Goal: Transaction & Acquisition: Download file/media

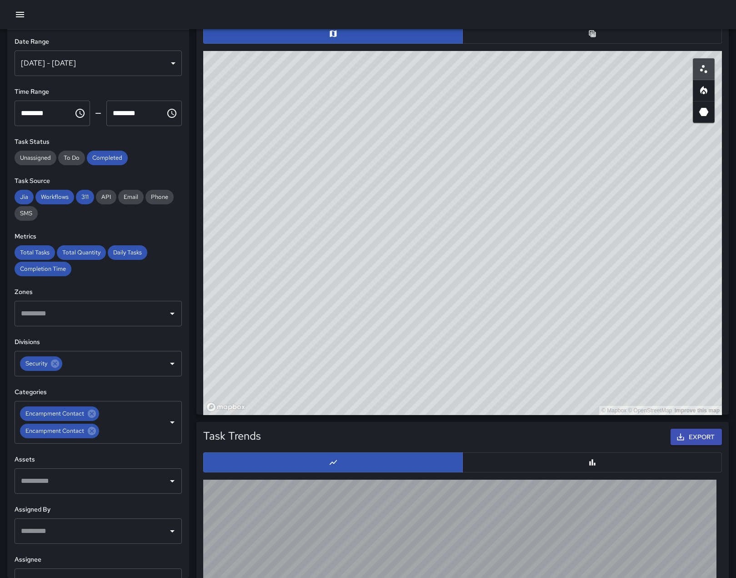
scroll to position [265, 511]
click at [158, 425] on icon "Clear" at bounding box center [160, 421] width 5 height 5
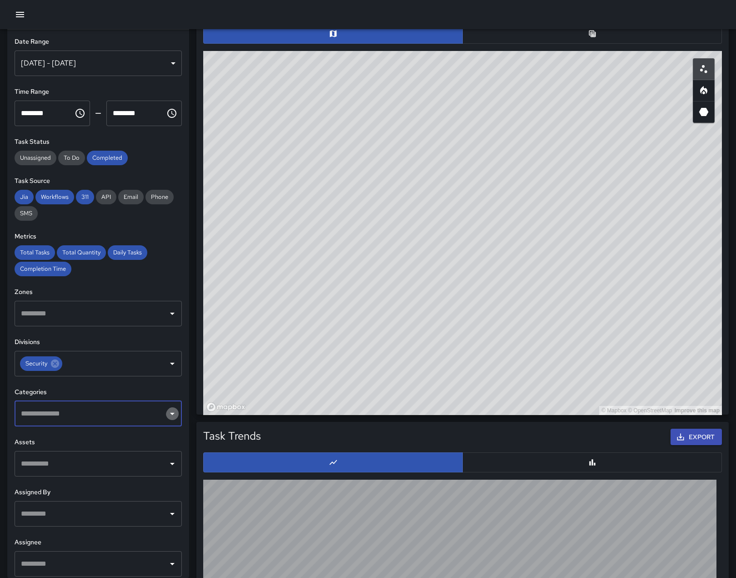
click at [170, 415] on icon "Open" at bounding box center [172, 414] width 5 height 2
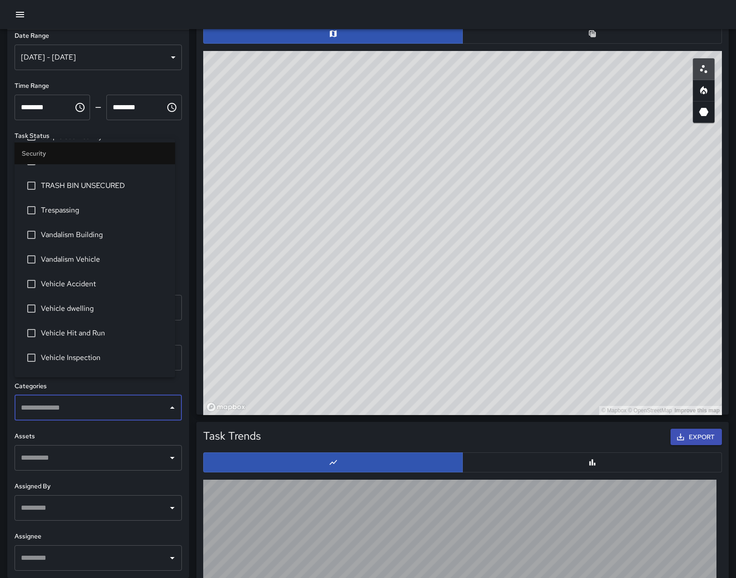
scroll to position [882, 0]
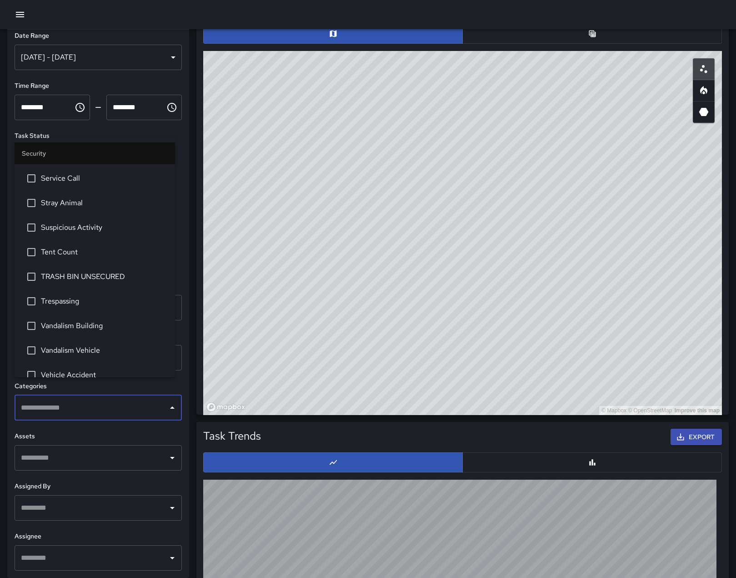
click at [74, 159] on span "Service Call" at bounding box center [104, 153] width 127 height 11
click at [81, 184] on span "Service Call" at bounding box center [104, 178] width 127 height 11
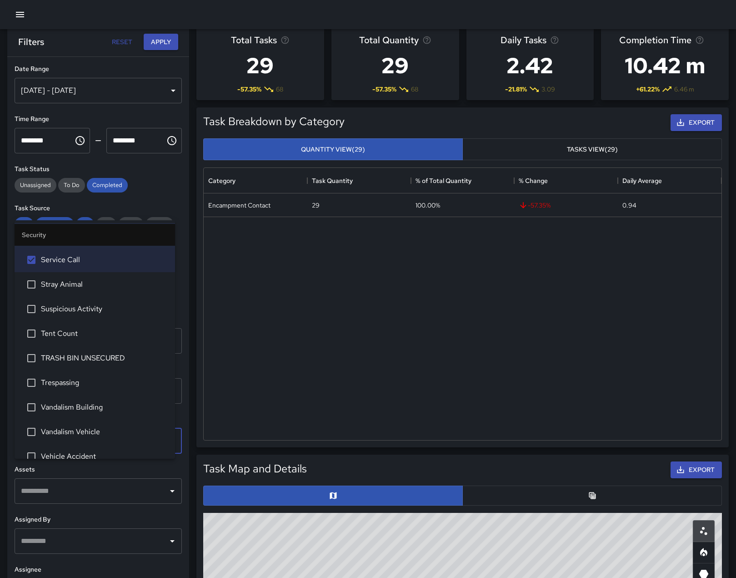
scroll to position [0, 0]
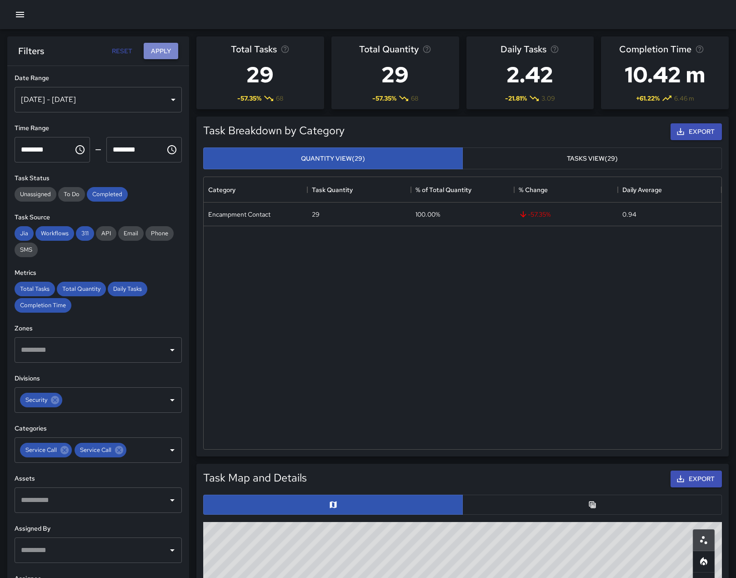
click at [163, 46] on button "Apply" at bounding box center [161, 51] width 35 height 17
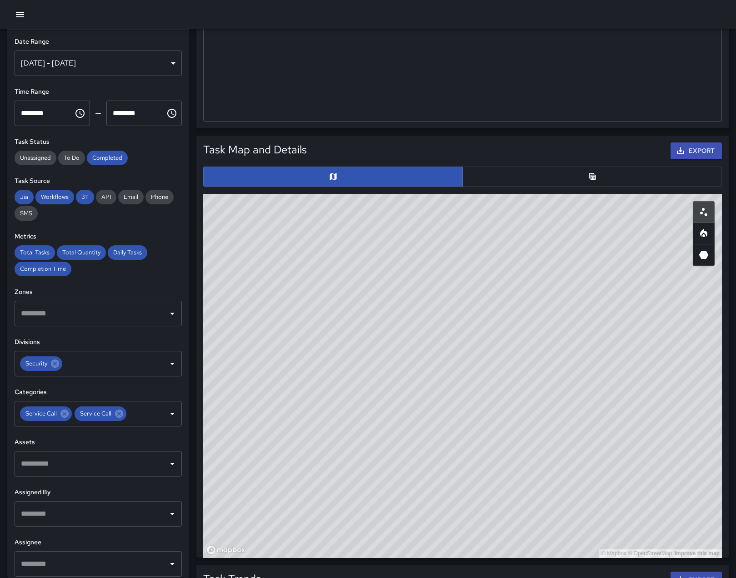
scroll to position [318, 0]
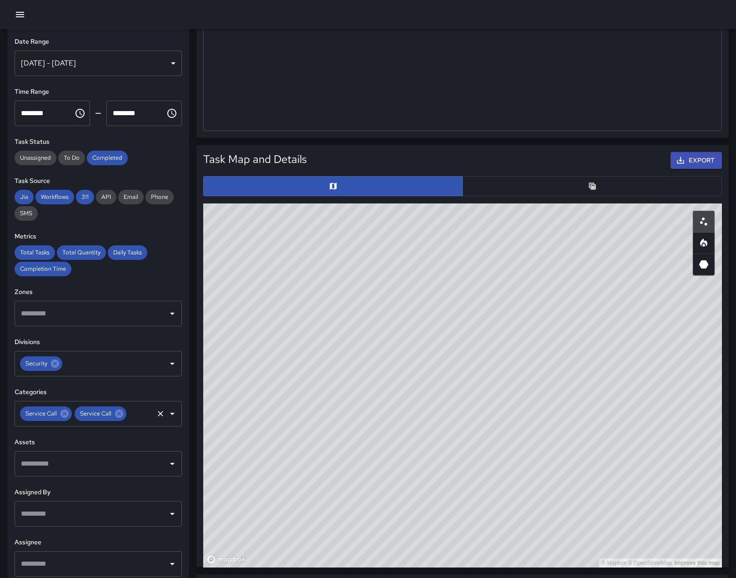
click at [158, 416] on icon "Clear" at bounding box center [160, 413] width 5 height 5
click at [170, 415] on icon "Open" at bounding box center [172, 414] width 5 height 2
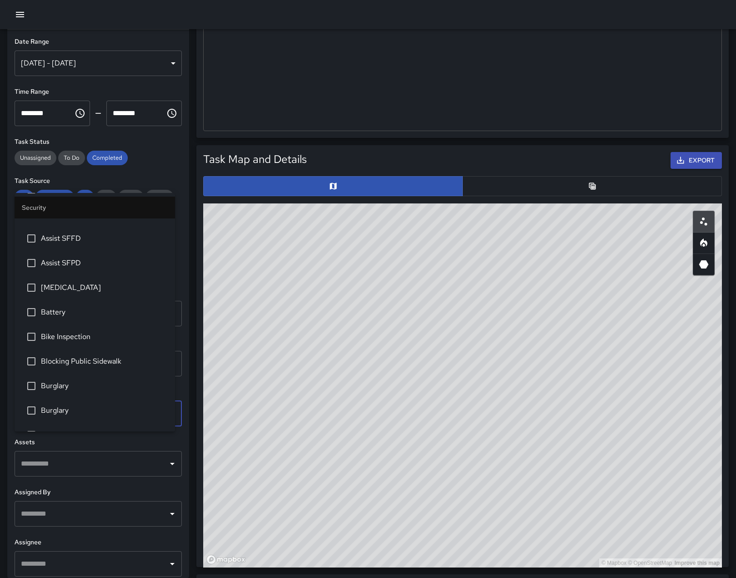
scroll to position [91, 0]
click at [129, 366] on span "Blocking Public Sidewalk" at bounding box center [104, 360] width 127 height 11
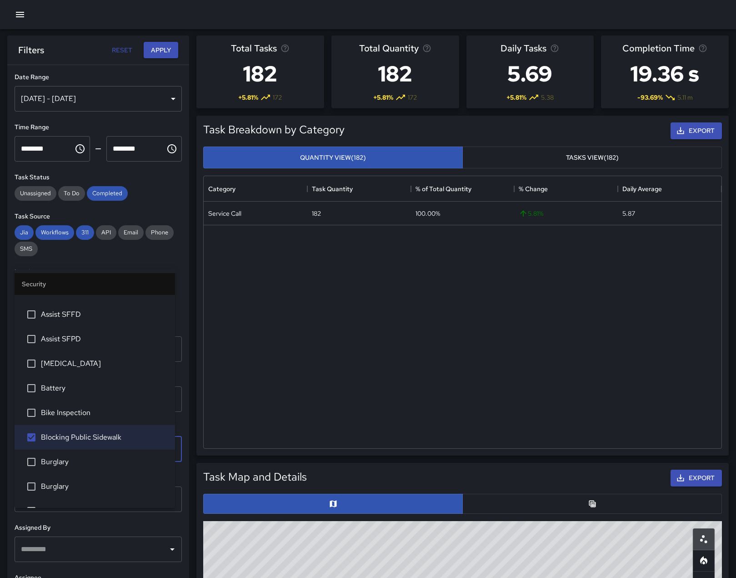
scroll to position [0, 0]
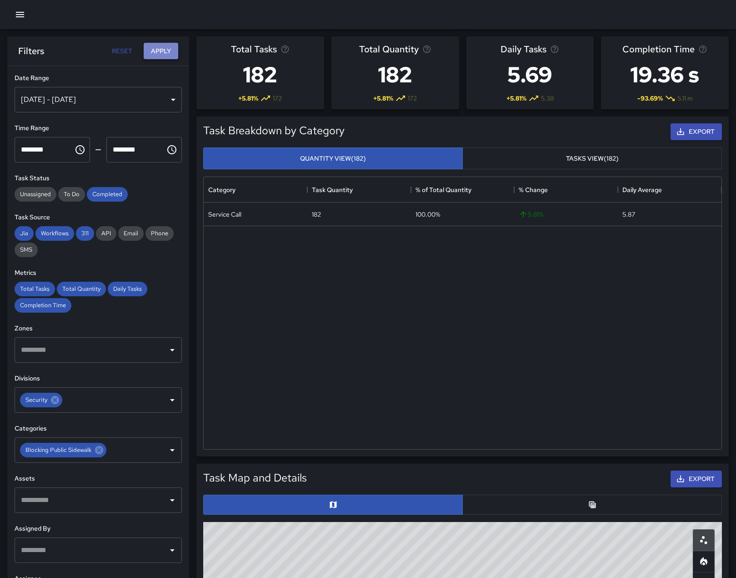
click at [166, 51] on button "Apply" at bounding box center [161, 51] width 35 height 17
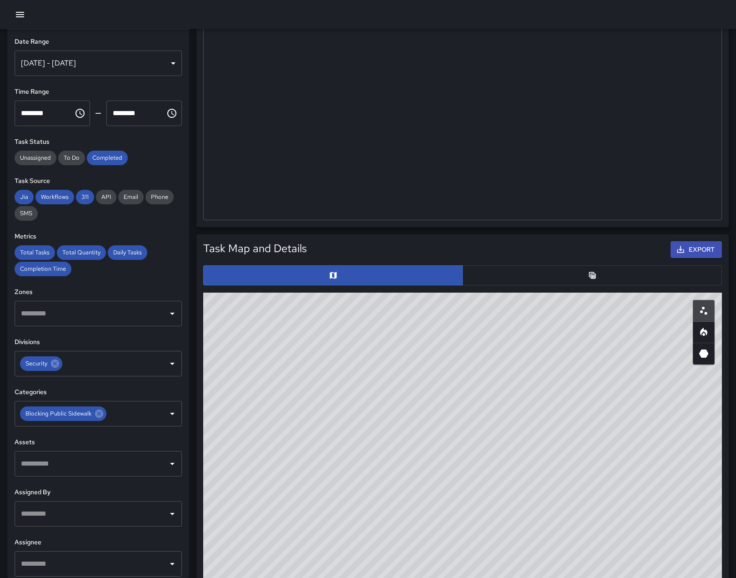
scroll to position [318, 0]
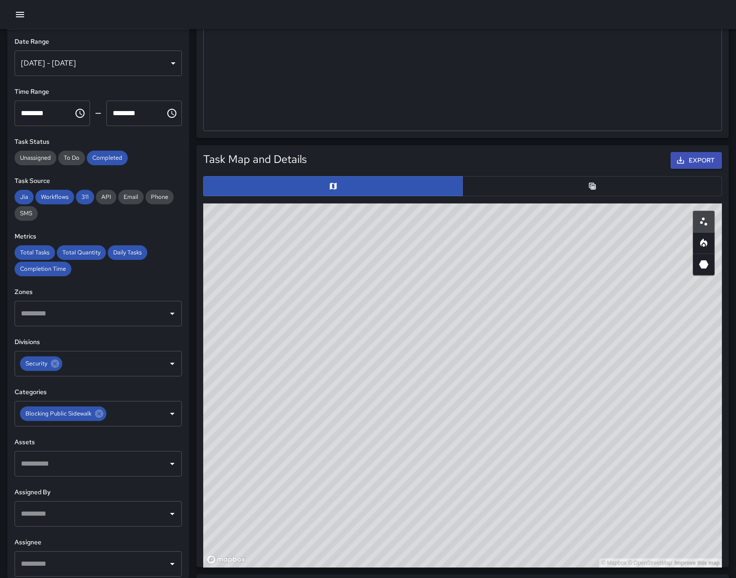
drag, startPoint x: 388, startPoint y: 384, endPoint x: 435, endPoint y: 524, distance: 147.0
click at [435, 524] on div "© Mapbox © OpenStreetMap Improve this map" at bounding box center [462, 385] width 519 height 364
click at [158, 416] on icon "Clear" at bounding box center [160, 413] width 5 height 5
click at [170, 415] on icon "Open" at bounding box center [172, 414] width 5 height 2
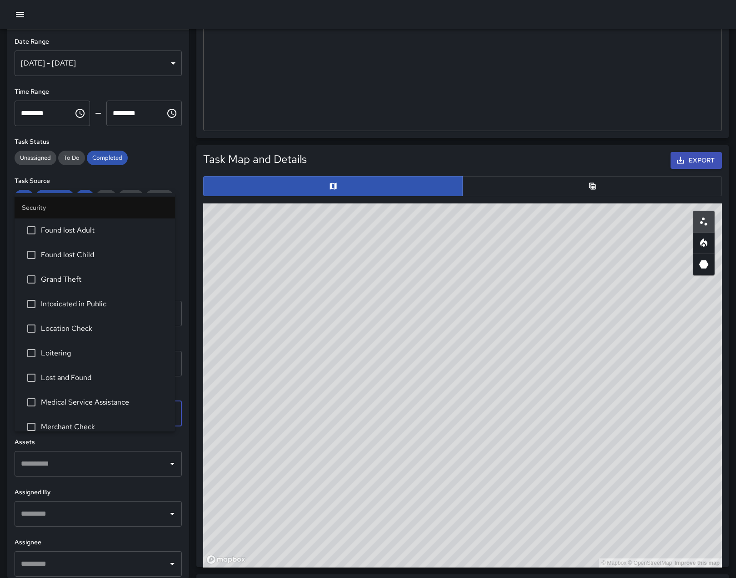
scroll to position [637, 0]
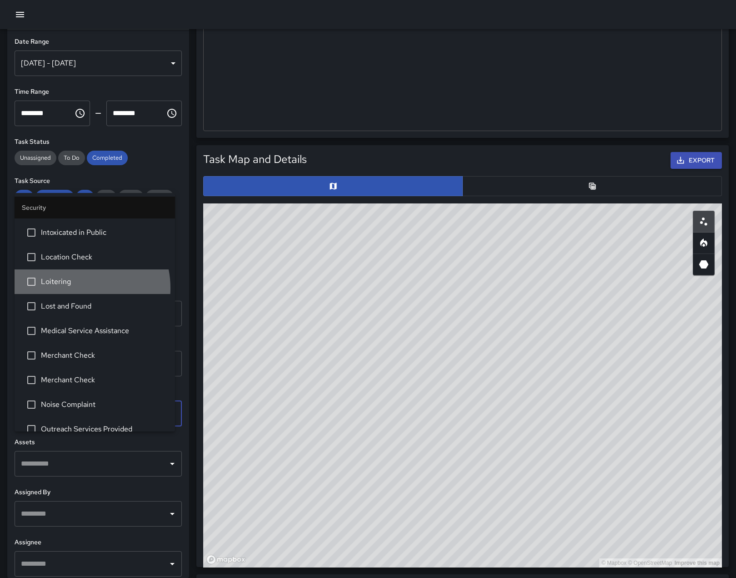
click at [76, 287] on span "Loitering" at bounding box center [104, 281] width 127 height 11
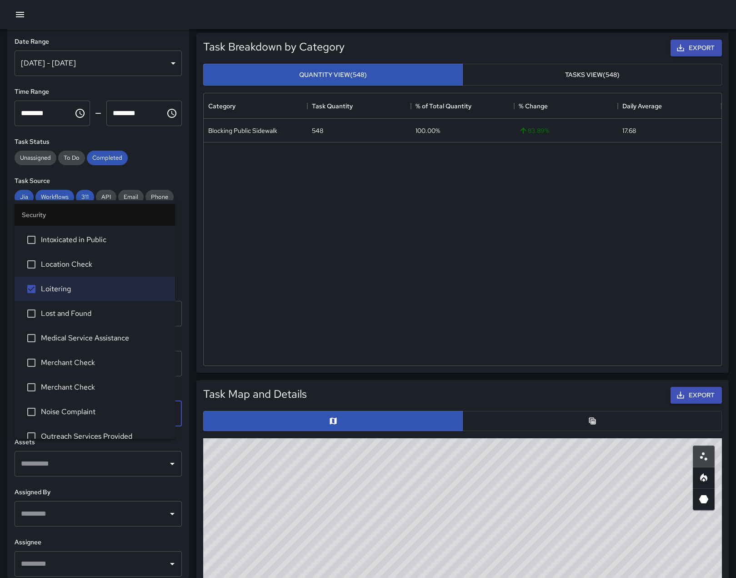
scroll to position [0, 0]
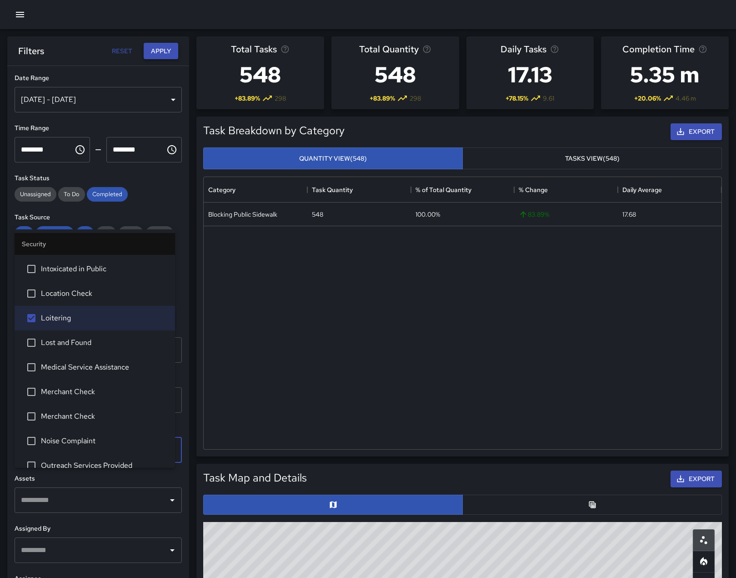
click at [164, 49] on button "Apply" at bounding box center [161, 51] width 35 height 17
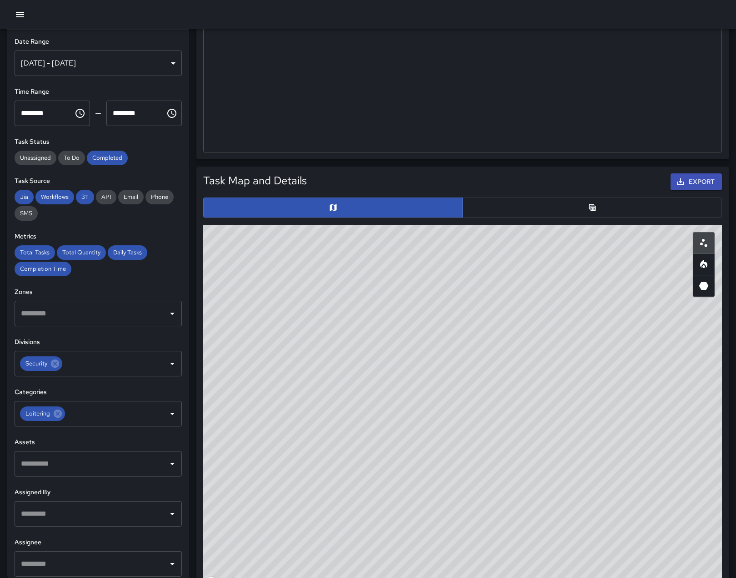
scroll to position [318, 0]
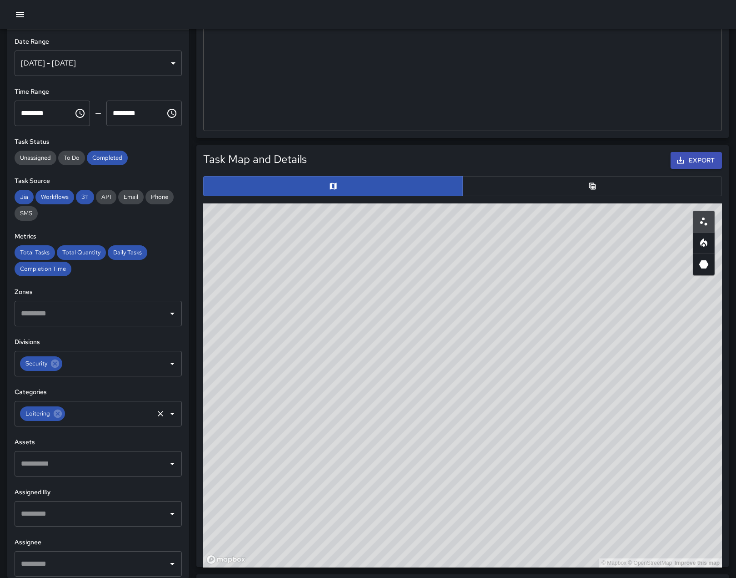
click at [158, 416] on icon "Clear" at bounding box center [160, 413] width 5 height 5
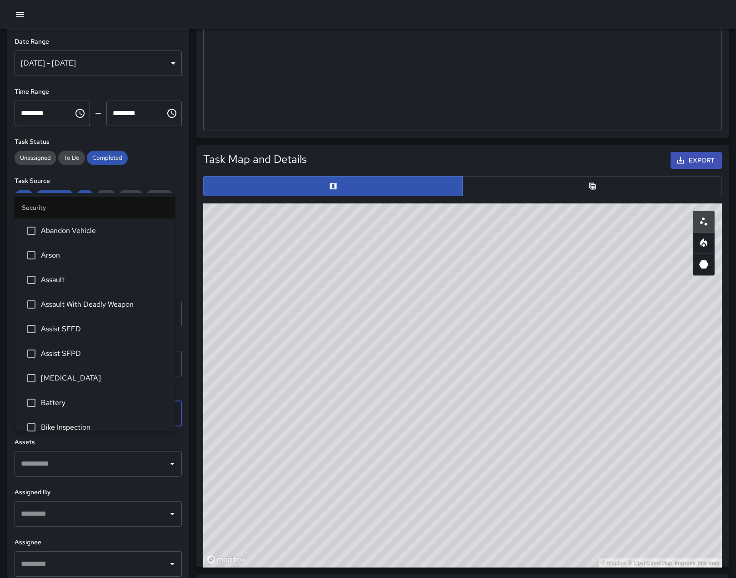
click at [148, 422] on input "text" at bounding box center [92, 413] width 146 height 17
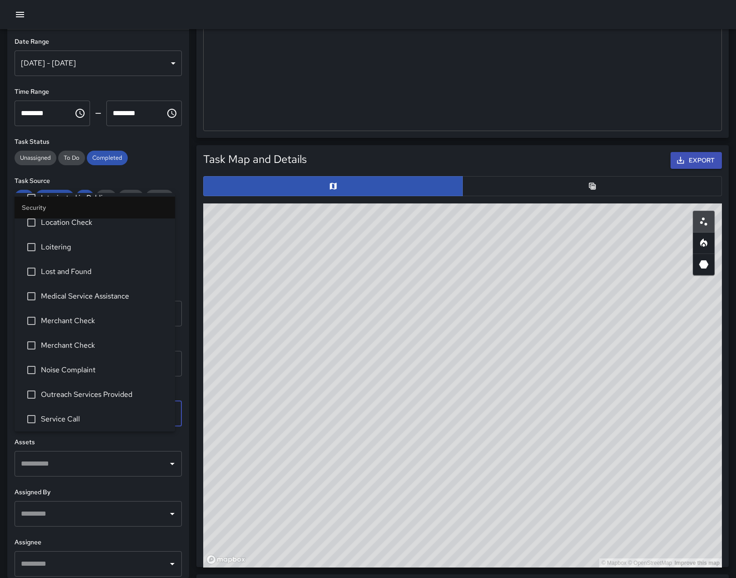
scroll to position [682, 0]
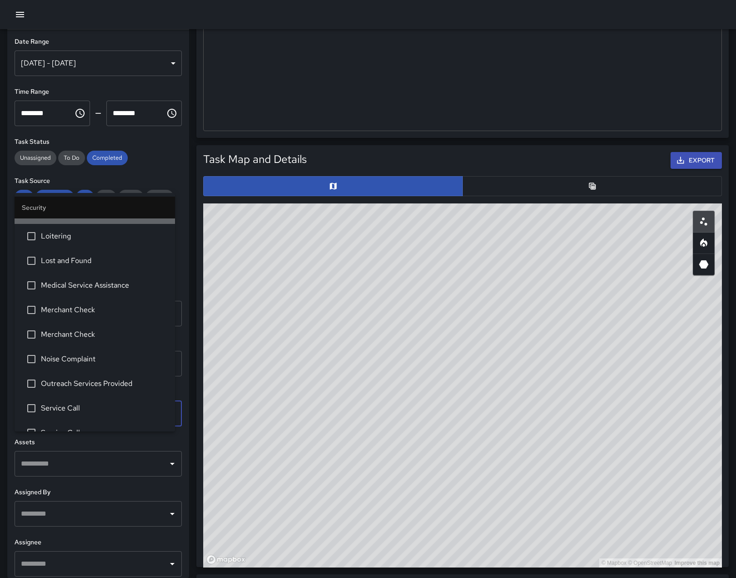
click at [109, 217] on span "Location Check" at bounding box center [104, 211] width 127 height 11
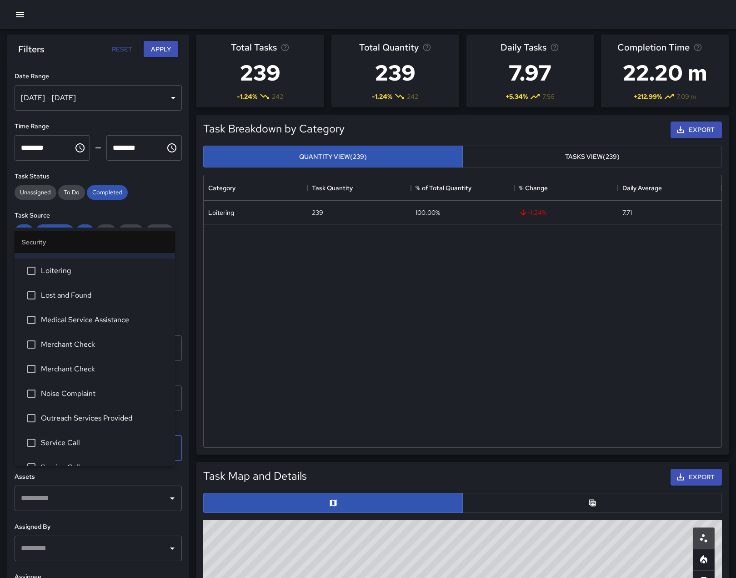
scroll to position [0, 0]
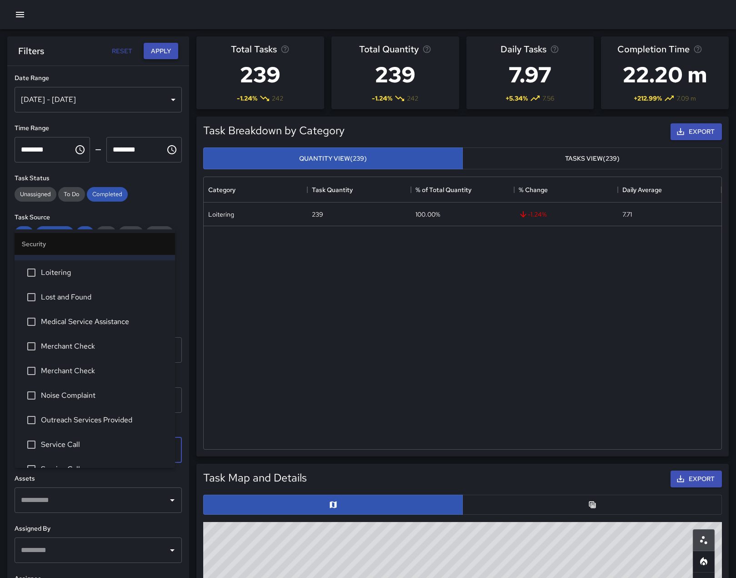
click at [165, 53] on button "Apply" at bounding box center [161, 51] width 35 height 17
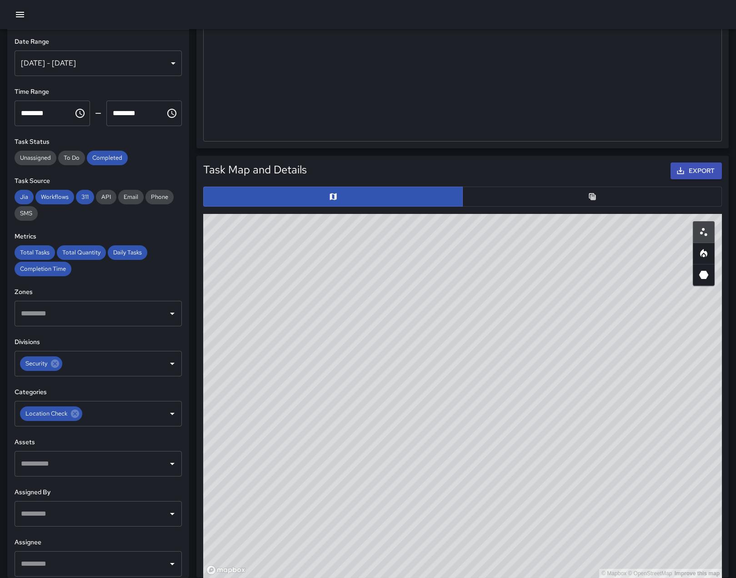
scroll to position [318, 0]
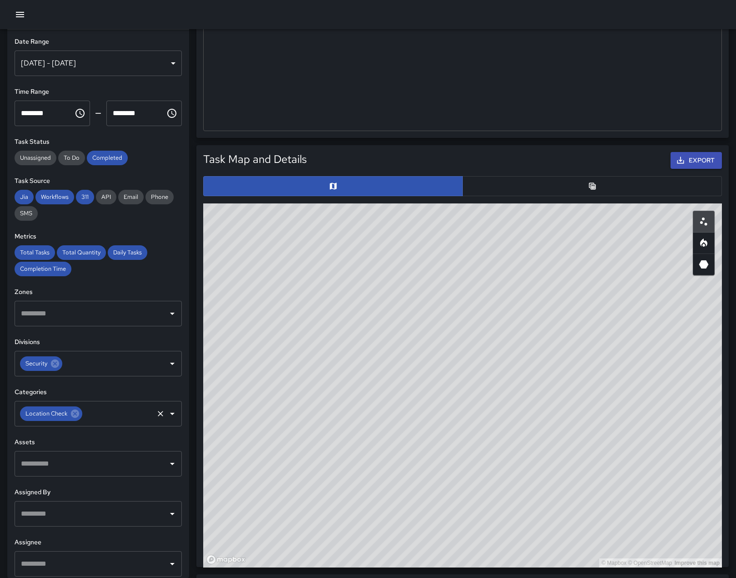
click at [156, 418] on icon "Clear" at bounding box center [160, 413] width 9 height 9
click at [167, 419] on icon "Open" at bounding box center [172, 413] width 11 height 11
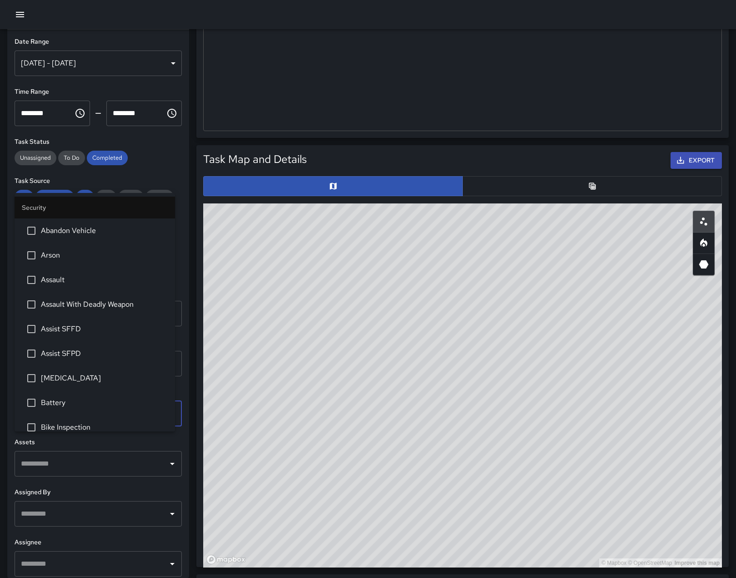
scroll to position [208, 0]
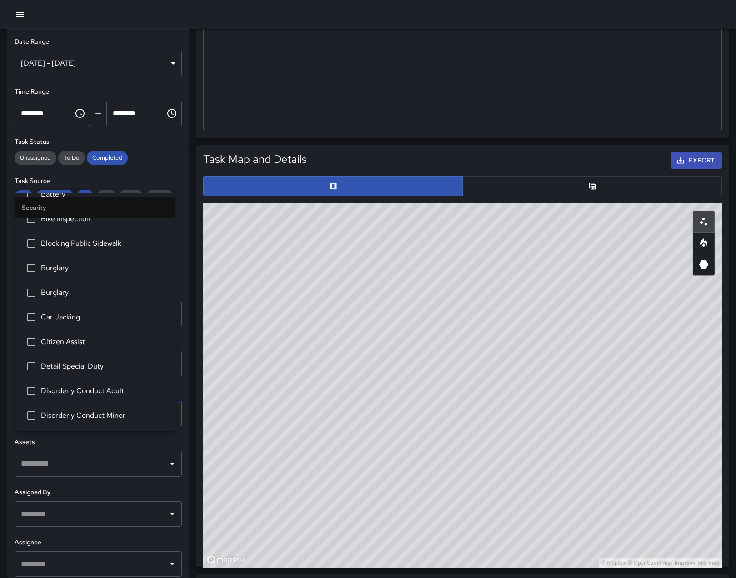
click at [82, 249] on span "Blocking Public Sidewalk" at bounding box center [104, 243] width 127 height 11
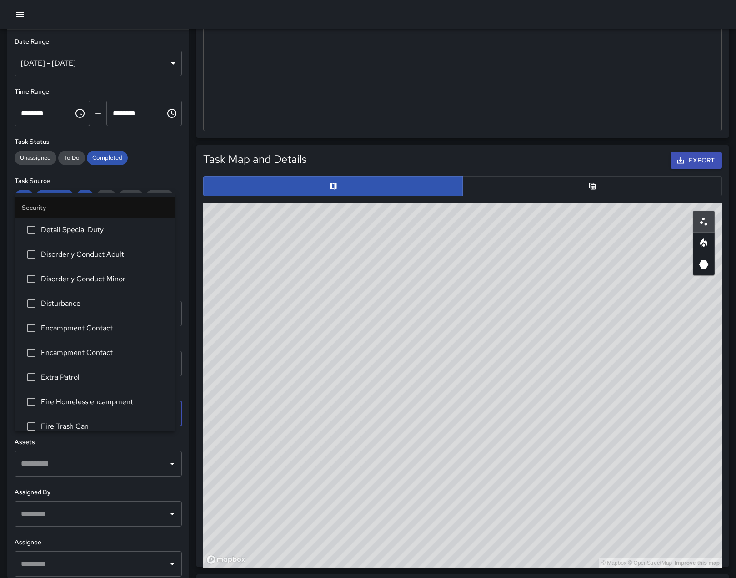
scroll to position [390, 0]
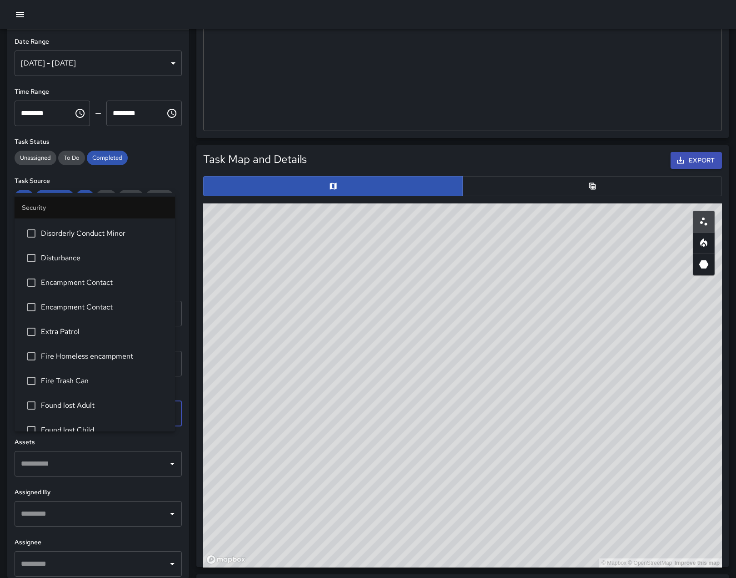
click at [91, 288] on span "Encampment Contact" at bounding box center [104, 282] width 127 height 11
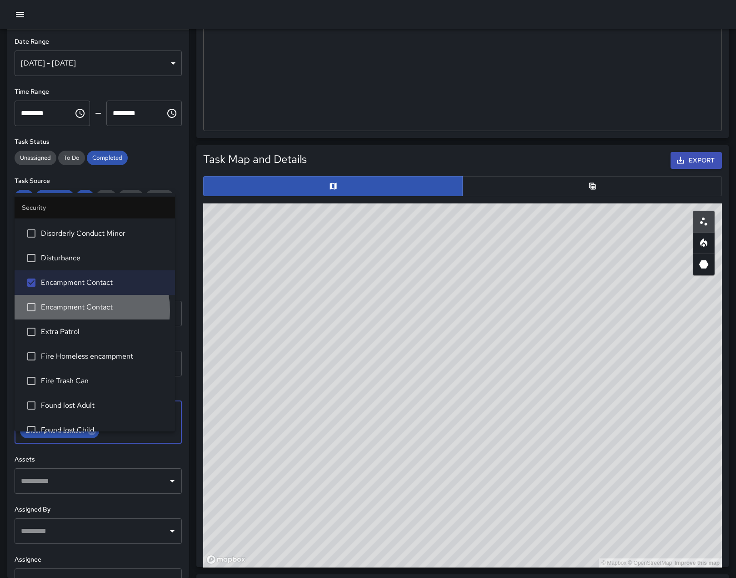
click at [88, 312] on span "Encampment Contact" at bounding box center [104, 307] width 127 height 11
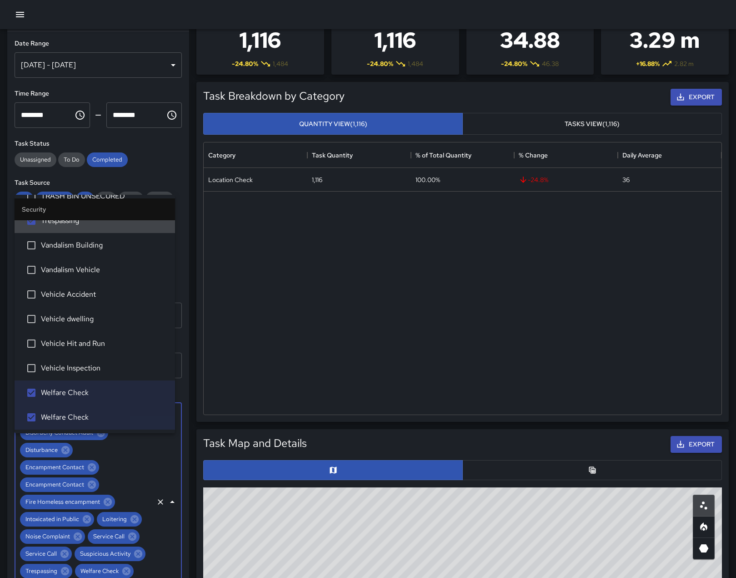
scroll to position [0, 0]
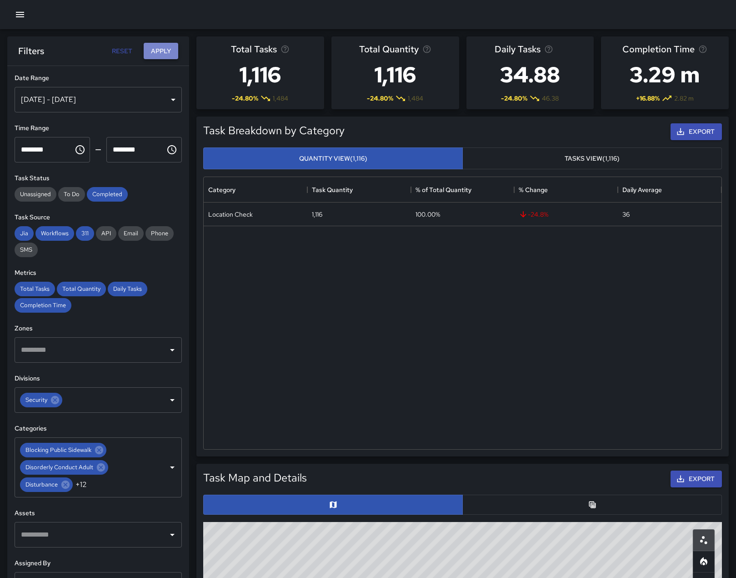
click at [163, 50] on button "Apply" at bounding box center [161, 51] width 35 height 17
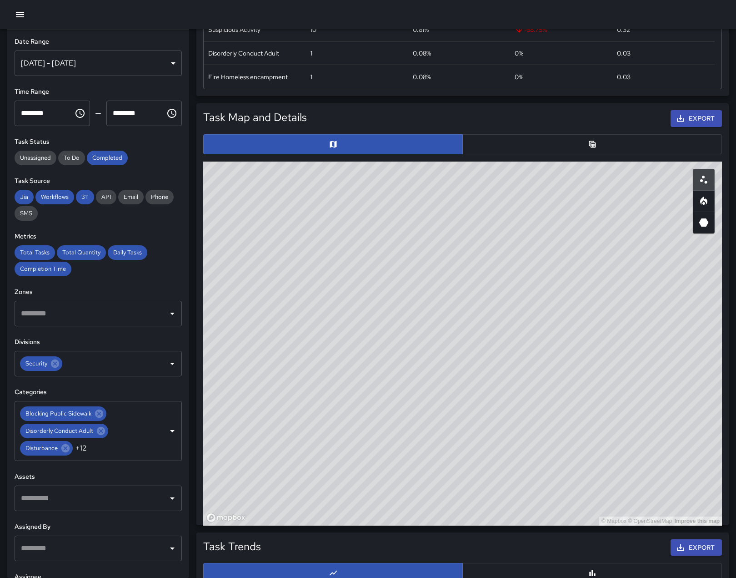
scroll to position [364, 0]
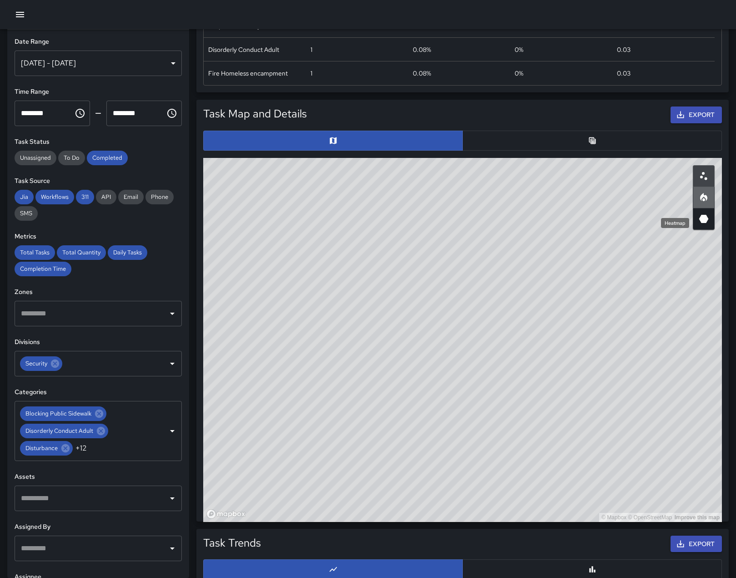
click at [704, 203] on icon "Heatmap" at bounding box center [704, 197] width 11 height 11
click at [21, 18] on icon "button" at bounding box center [20, 14] width 11 height 11
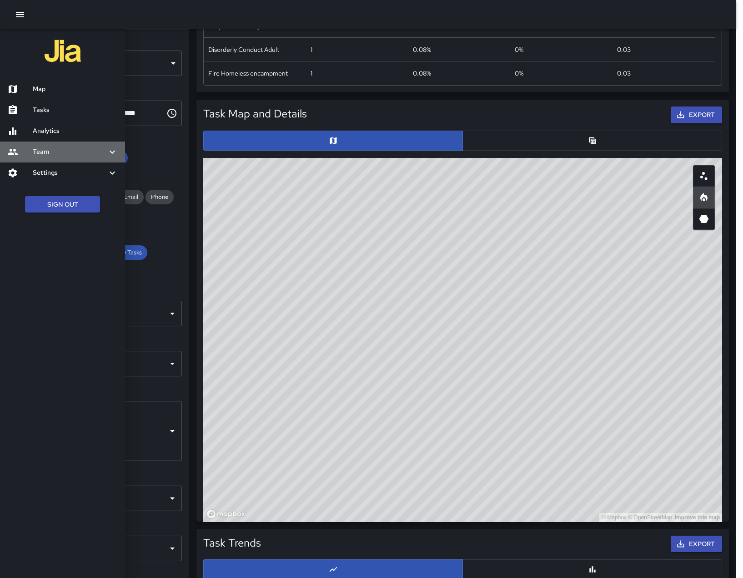
click at [18, 155] on icon at bounding box center [13, 152] width 10 height 6
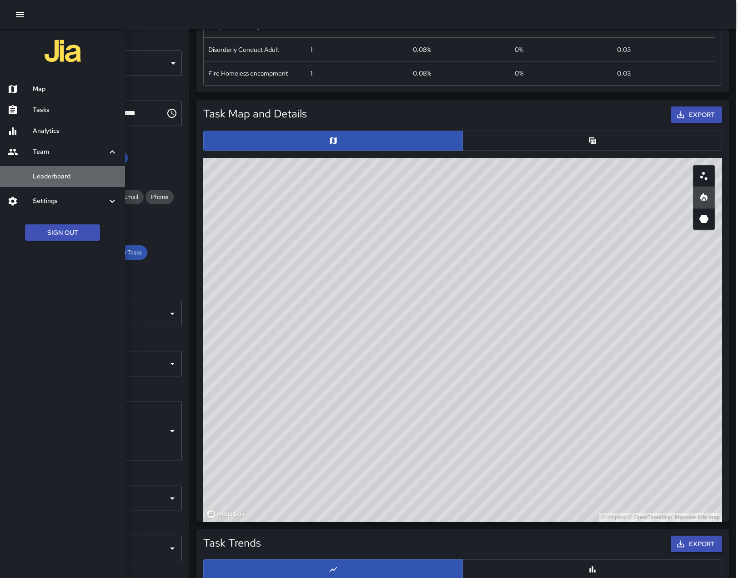
click at [36, 181] on h6 "Leaderboard" at bounding box center [75, 176] width 85 height 10
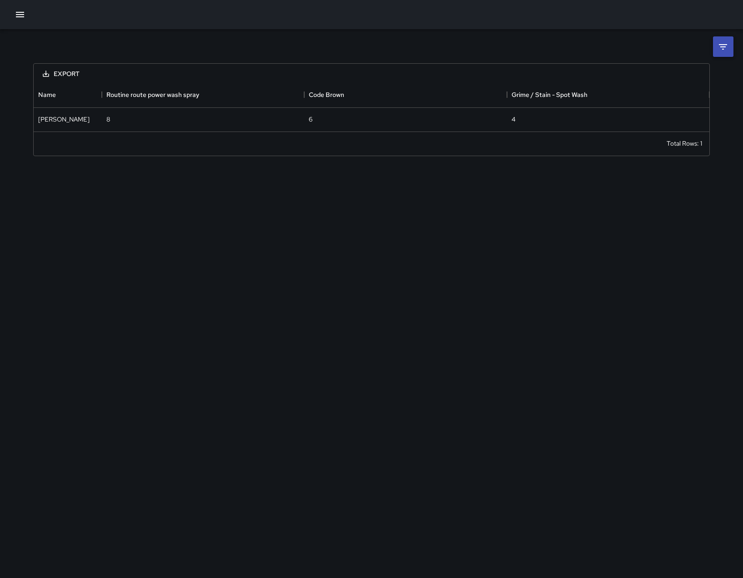
scroll to position [42, 669]
click at [721, 52] on icon at bounding box center [723, 46] width 11 height 11
click at [670, 81] on body "**********" at bounding box center [371, 289] width 743 height 578
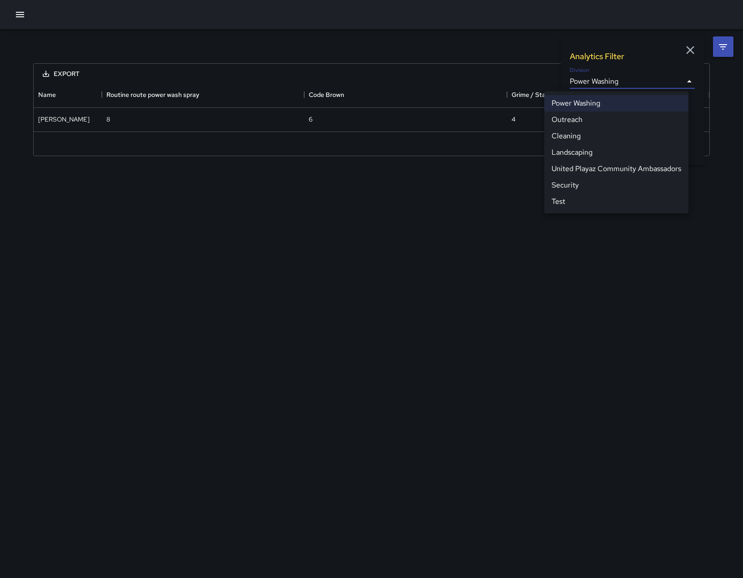
click at [572, 193] on li "Security" at bounding box center [616, 185] width 144 height 16
type input "**********"
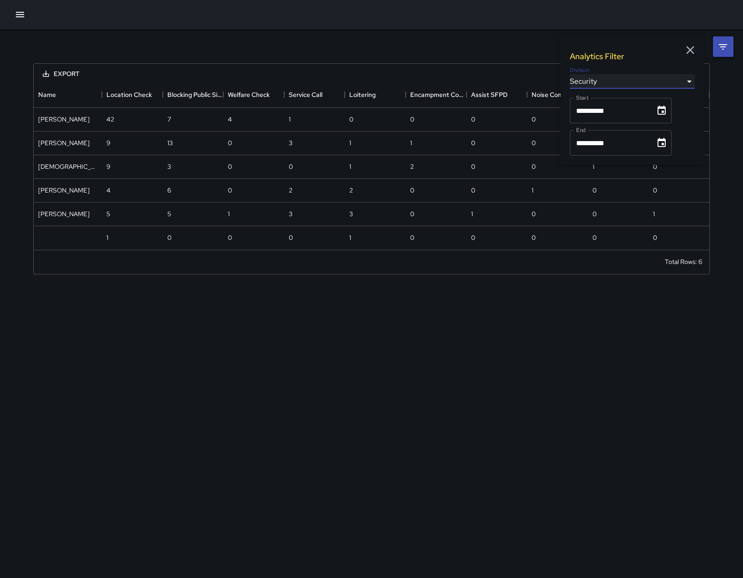
scroll to position [161, 669]
click at [667, 115] on icon "Choose date, selected date is Sep 1, 2025" at bounding box center [661, 110] width 11 height 11
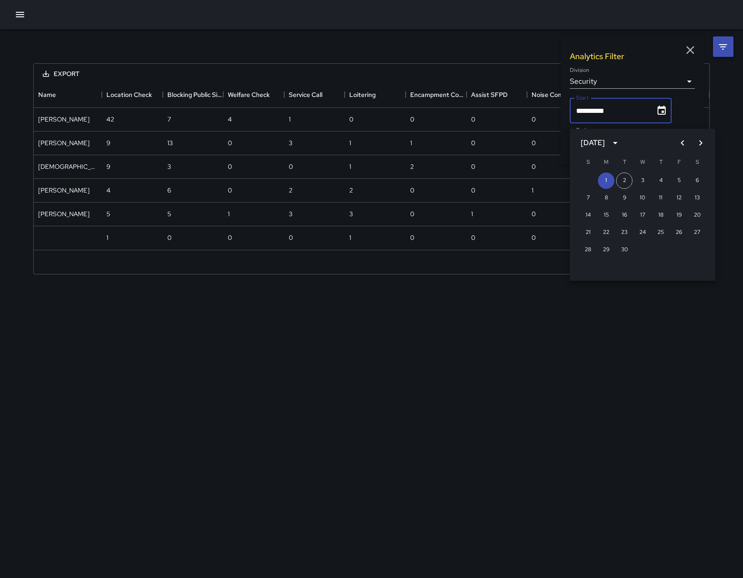
click at [678, 140] on icon "Previous month" at bounding box center [682, 142] width 11 height 11
click at [680, 176] on button "1" at bounding box center [679, 180] width 16 height 16
type input "**********"
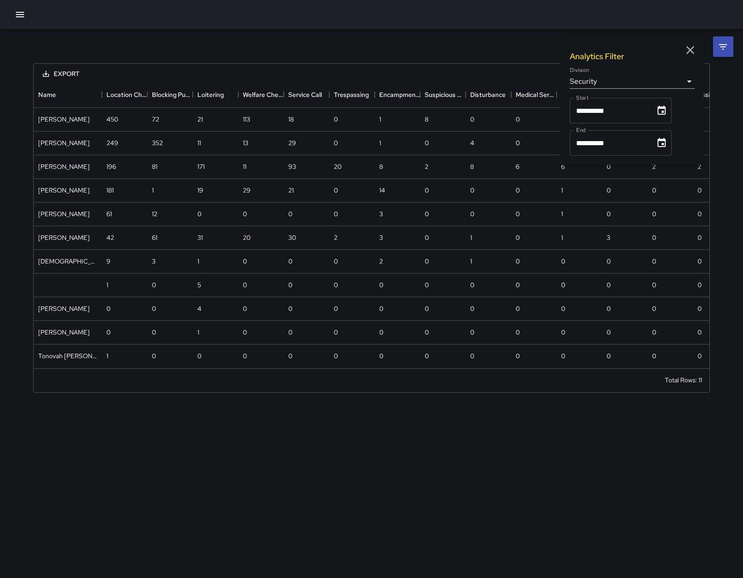
scroll to position [286, 669]
click at [667, 148] on icon "Choose date, selected date is Sep 30, 2025" at bounding box center [661, 142] width 11 height 11
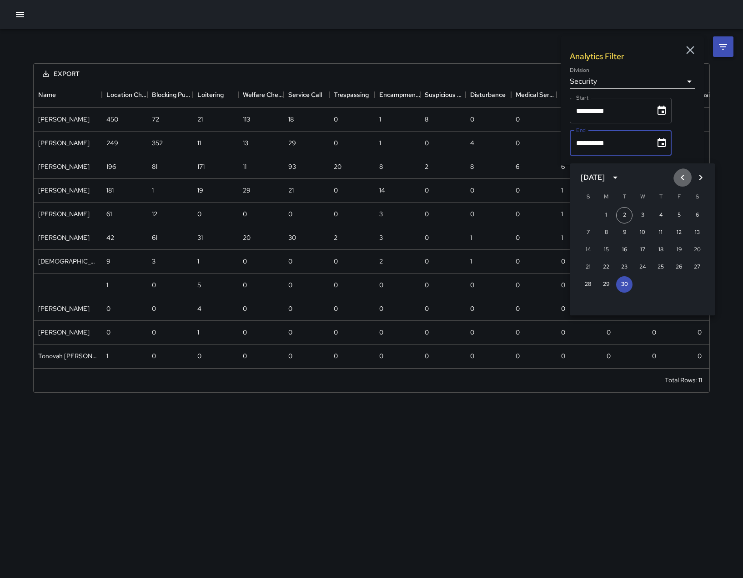
click at [681, 178] on icon "Previous month" at bounding box center [682, 177] width 11 height 11
click at [588, 299] on button "31" at bounding box center [588, 301] width 16 height 16
type input "**********"
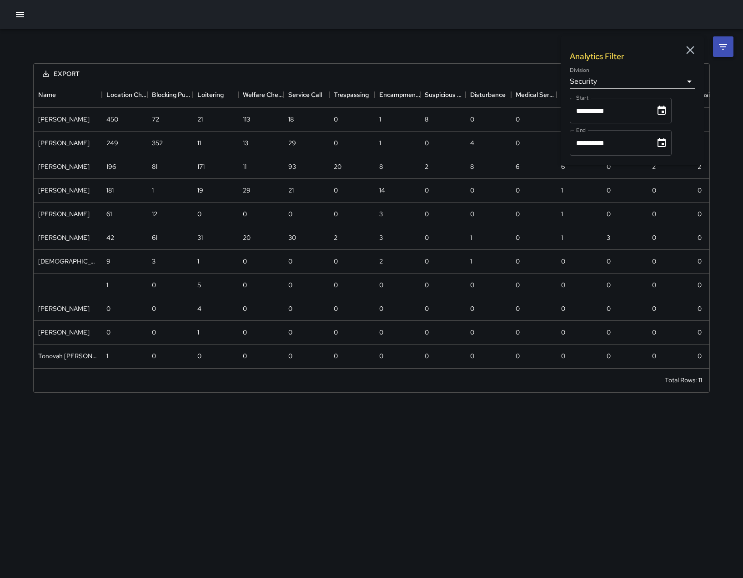
scroll to position [262, 669]
click at [687, 50] on icon "button" at bounding box center [691, 50] width 14 height 14
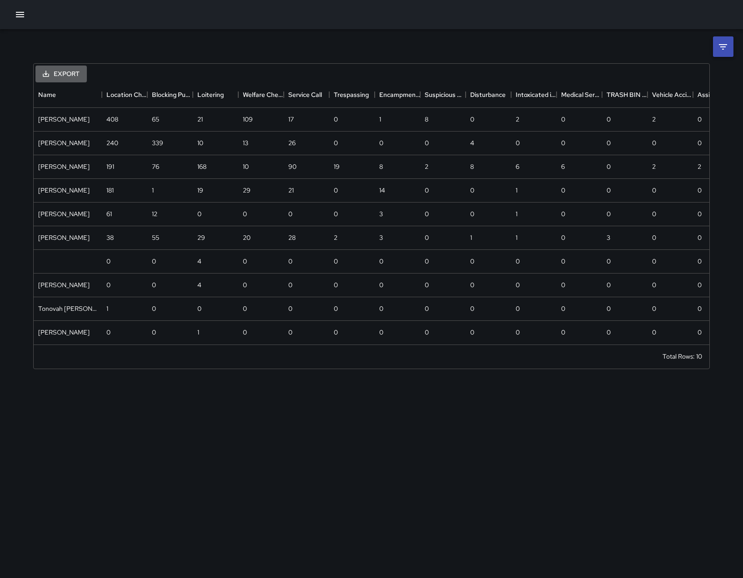
click at [63, 72] on button "Export" at bounding box center [60, 74] width 51 height 17
click at [63, 74] on button "Export" at bounding box center [60, 74] width 51 height 17
click at [64, 98] on li "Download as CSV" at bounding box center [71, 97] width 72 height 16
click at [294, 57] on div "Export Name Location Check Blocking Public Sidewalk Loitering Welfare Check Ser…" at bounding box center [371, 204] width 699 height 351
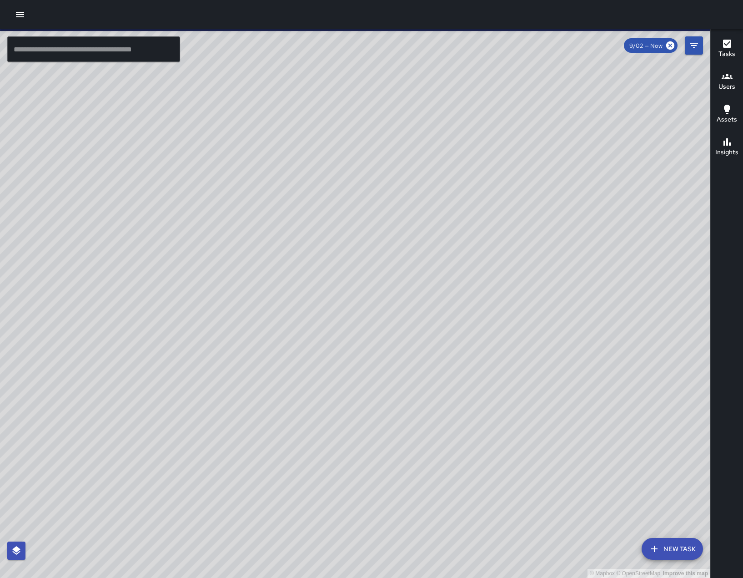
click at [736, 82] on h6 "Users" at bounding box center [727, 87] width 17 height 10
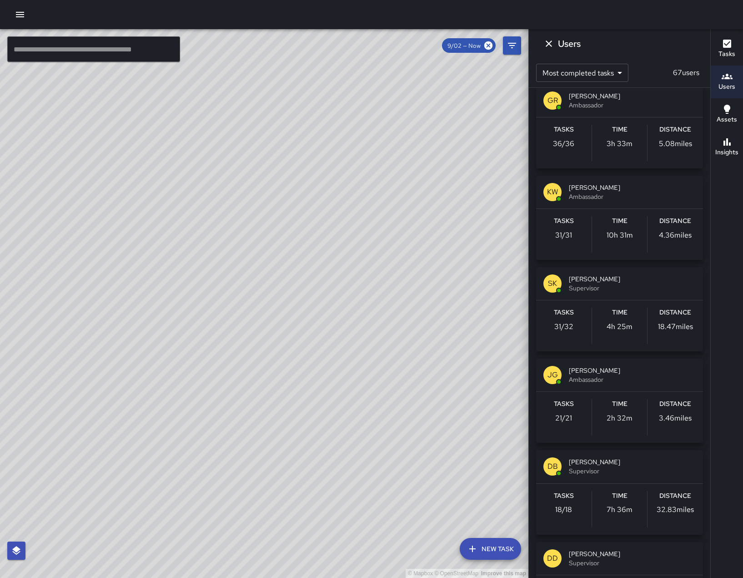
scroll to position [1046, 0]
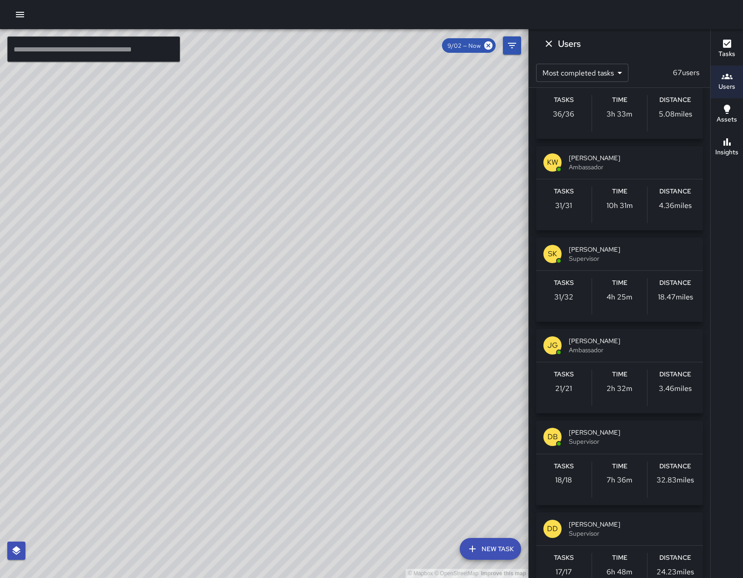
click at [612, 254] on span "[PERSON_NAME]" at bounding box center [632, 249] width 127 height 9
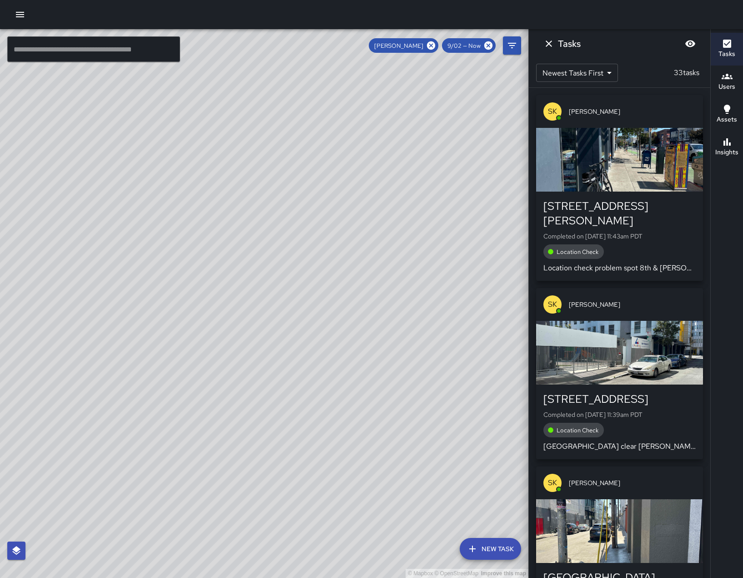
scroll to position [0, 0]
drag, startPoint x: 281, startPoint y: 271, endPoint x: 229, endPoint y: 484, distance: 219.5
click at [231, 488] on div "© Mapbox © OpenStreetMap Improve this map" at bounding box center [264, 303] width 529 height 549
